Goal: Information Seeking & Learning: Learn about a topic

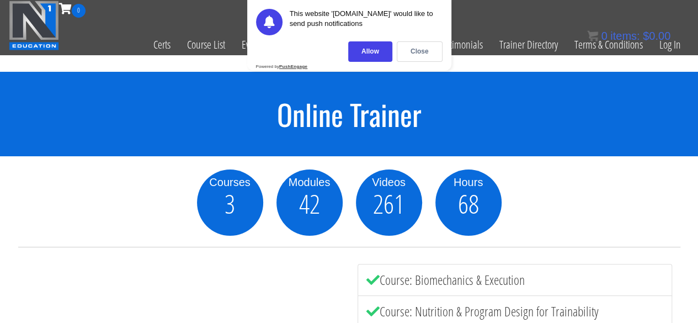
click at [194, 77] on div "Online Trainer" at bounding box center [349, 114] width 698 height 84
click at [373, 52] on div "Allow" at bounding box center [370, 51] width 44 height 20
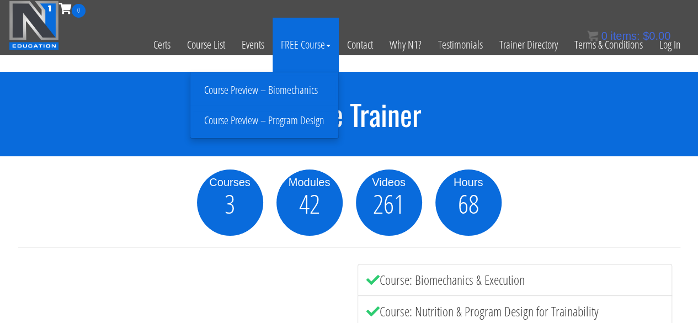
click at [321, 47] on link "FREE Course" at bounding box center [306, 45] width 66 height 54
click at [299, 87] on link "Course Preview – Biomechanics" at bounding box center [264, 90] width 142 height 19
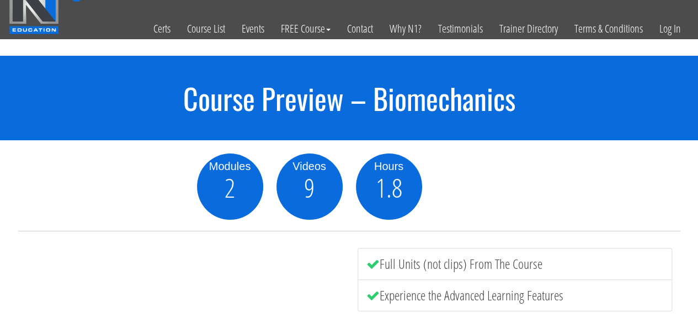
scroll to position [15, 0]
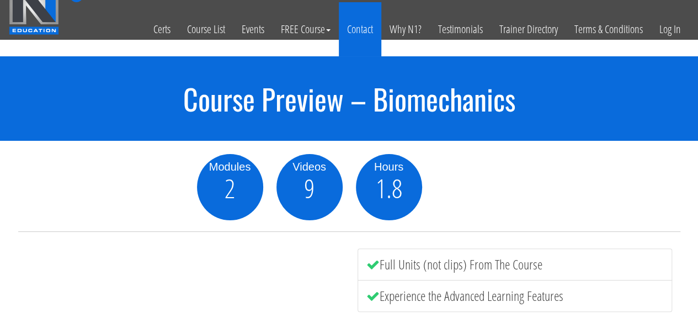
click at [369, 26] on link "Contact" at bounding box center [360, 29] width 42 height 54
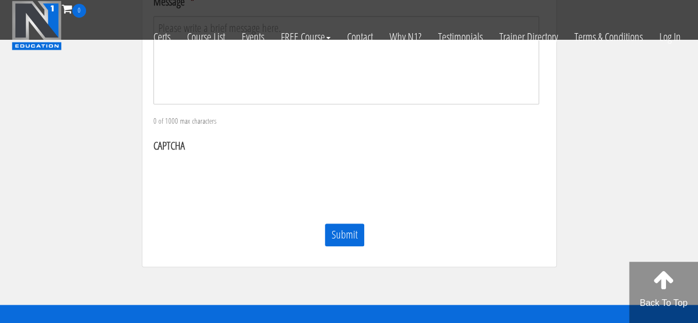
scroll to position [552, 0]
